Goal: Information Seeking & Learning: Learn about a topic

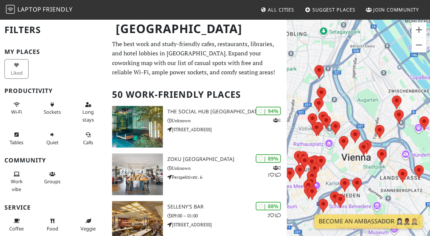
drag, startPoint x: 347, startPoint y: 155, endPoint x: 367, endPoint y: 86, distance: 71.5
click at [367, 86] on div at bounding box center [358, 137] width 143 height 236
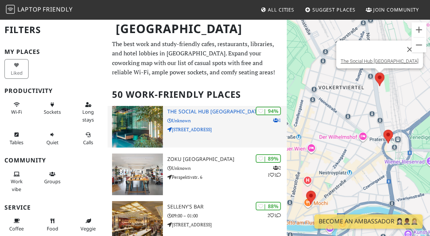
click at [216, 110] on h3 "The Social Hub Vienna" at bounding box center [226, 111] width 119 height 6
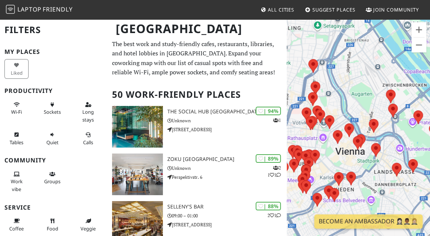
drag, startPoint x: 336, startPoint y: 181, endPoint x: 364, endPoint y: 148, distance: 42.9
click at [364, 148] on div at bounding box center [358, 137] width 143 height 236
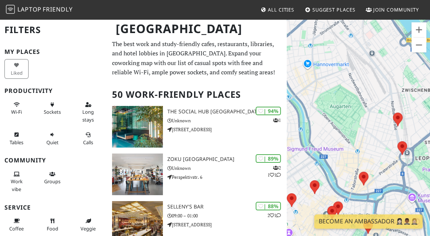
drag, startPoint x: 373, startPoint y: 96, endPoint x: 332, endPoint y: 186, distance: 98.1
click at [332, 186] on div at bounding box center [358, 137] width 143 height 236
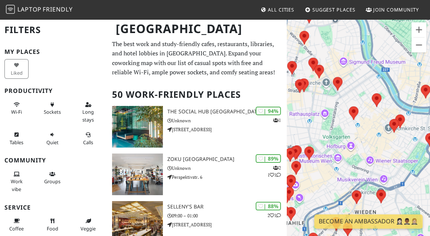
drag, startPoint x: 334, startPoint y: 165, endPoint x: 424, endPoint y: 77, distance: 125.9
click at [424, 78] on div at bounding box center [358, 137] width 143 height 236
click at [349, 106] on area at bounding box center [349, 106] width 0 height 0
click at [358, 96] on link "Café Central" at bounding box center [354, 95] width 26 height 6
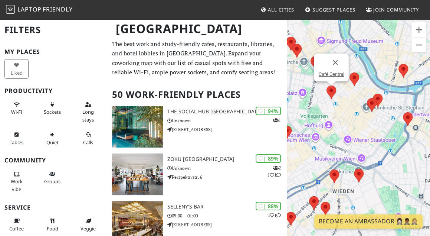
drag, startPoint x: 351, startPoint y: 143, endPoint x: 430, endPoint y: 73, distance: 105.1
click at [430, 73] on div "Café Central" at bounding box center [358, 137] width 143 height 236
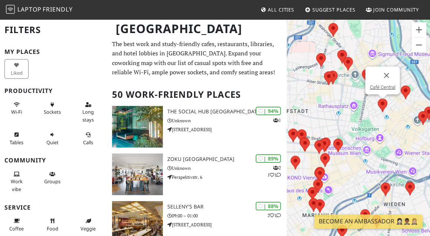
drag, startPoint x: 357, startPoint y: 102, endPoint x: 409, endPoint y: 116, distance: 53.8
click at [409, 116] on div "Café Central" at bounding box center [358, 137] width 143 height 236
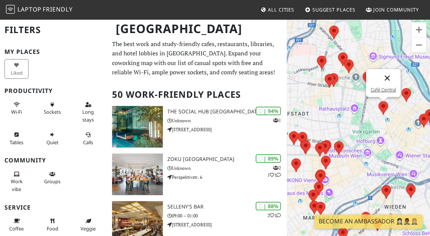
click at [387, 79] on button "Close" at bounding box center [387, 78] width 18 height 18
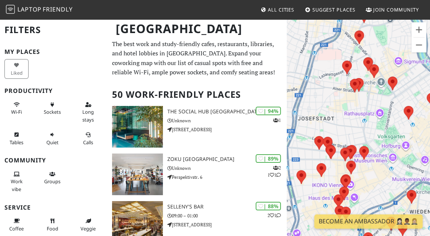
drag, startPoint x: 355, startPoint y: 143, endPoint x: 380, endPoint y: 147, distance: 25.6
click at [380, 147] on div at bounding box center [358, 137] width 143 height 236
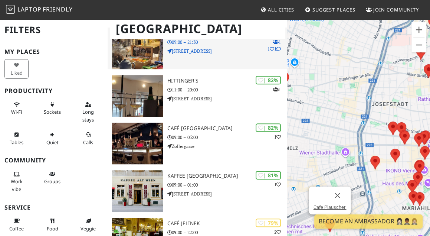
scroll to position [274, 0]
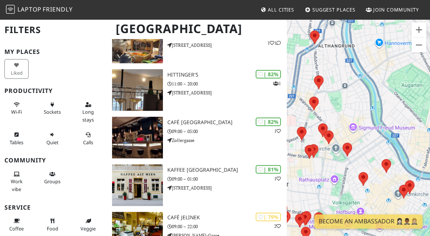
drag, startPoint x: 320, startPoint y: 114, endPoint x: 226, endPoint y: 197, distance: 125.4
click at [287, 197] on div at bounding box center [358, 137] width 143 height 236
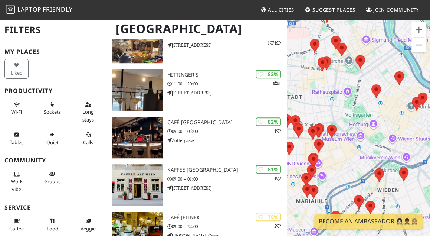
drag, startPoint x: 318, startPoint y: 176, endPoint x: 334, endPoint y: 85, distance: 93.0
click at [334, 85] on div at bounding box center [358, 137] width 143 height 236
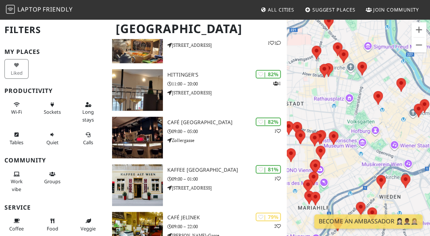
drag, startPoint x: 340, startPoint y: 119, endPoint x: 342, endPoint y: 126, distance: 7.6
click at [342, 126] on div at bounding box center [358, 137] width 143 height 236
click at [329, 131] on area at bounding box center [329, 131] width 0 height 0
click at [339, 120] on link "The furniture Cafe" at bounding box center [333, 120] width 37 height 6
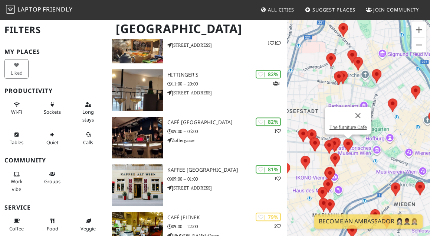
drag, startPoint x: 382, startPoint y: 158, endPoint x: 369, endPoint y: 166, distance: 15.5
click at [369, 166] on div "The furniture Cafe" at bounding box center [358, 137] width 143 height 236
click at [352, 128] on link "The furniture Cafe" at bounding box center [347, 127] width 37 height 6
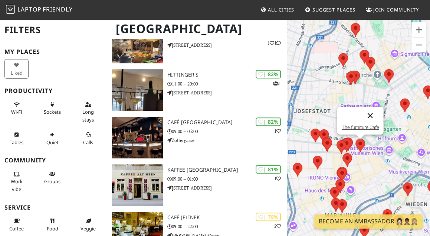
click at [371, 115] on button "Close" at bounding box center [370, 115] width 18 height 18
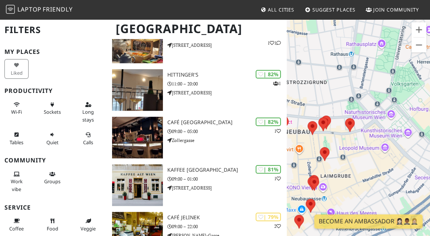
drag, startPoint x: 367, startPoint y: 160, endPoint x: 361, endPoint y: 141, distance: 19.5
click at [362, 141] on div at bounding box center [358, 137] width 143 height 236
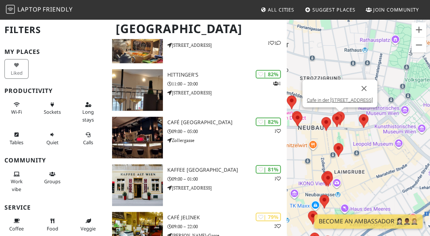
click at [335, 111] on area at bounding box center [335, 111] width 0 height 0
click at [341, 100] on link "Cafe in der [STREET_ADDRESS]" at bounding box center [340, 100] width 66 height 6
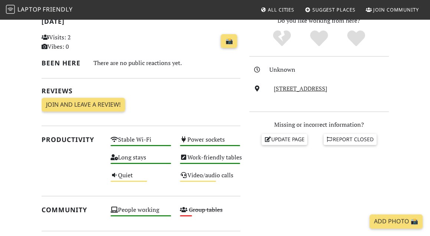
scroll to position [167, 0]
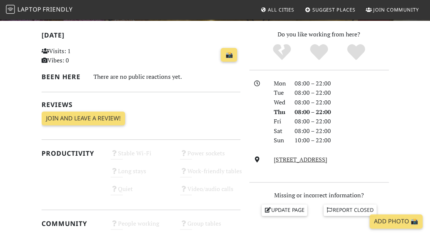
scroll to position [128, 0]
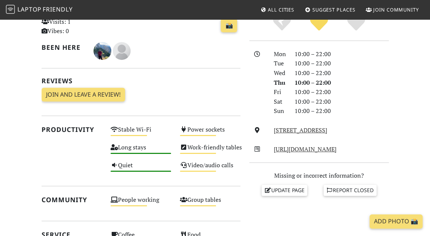
scroll to position [174, 0]
